Goal: Task Accomplishment & Management: Manage account settings

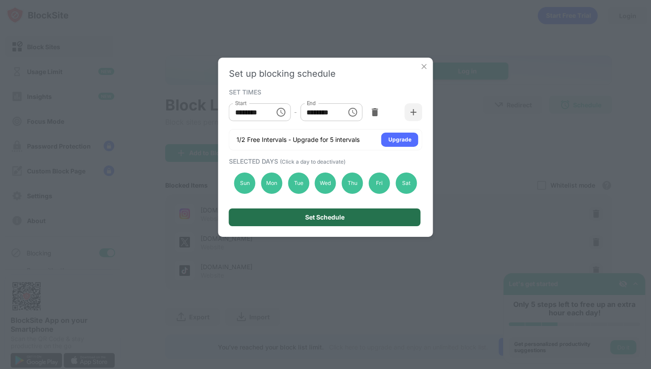
click at [292, 221] on div "Set Schedule" at bounding box center [325, 217] width 192 height 18
